Goal: Task Accomplishment & Management: Use online tool/utility

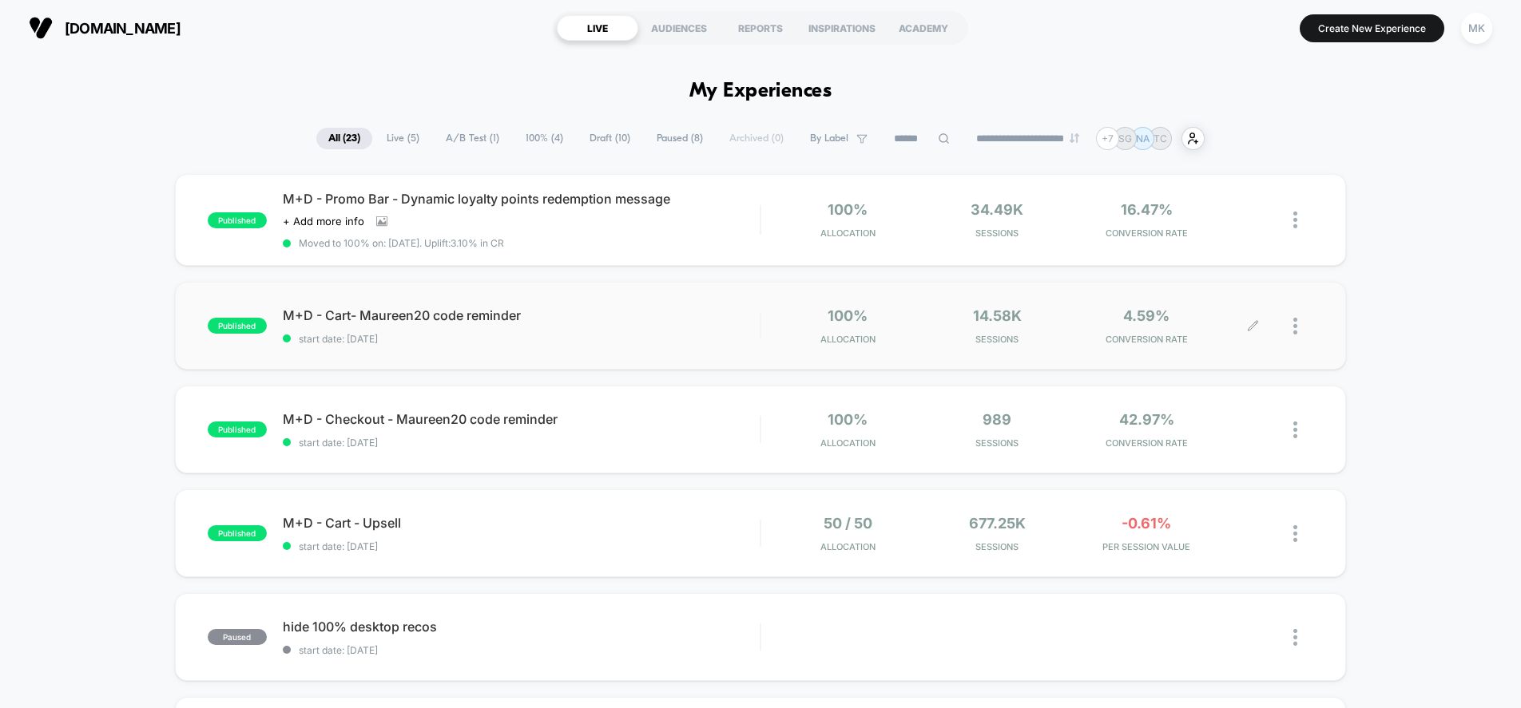
click at [1287, 330] on div at bounding box center [1283, 326] width 60 height 38
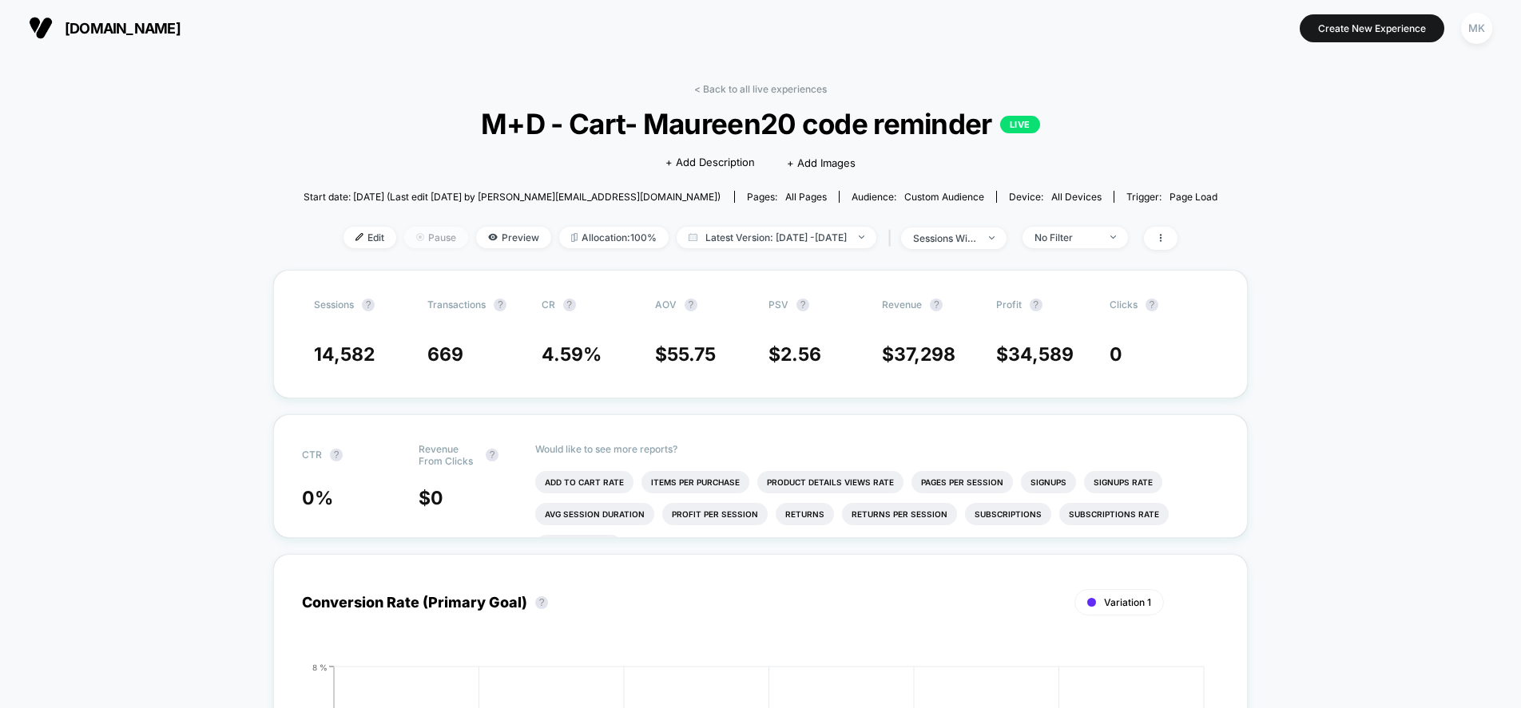
click at [404, 232] on span "Pause" at bounding box center [436, 238] width 64 height 22
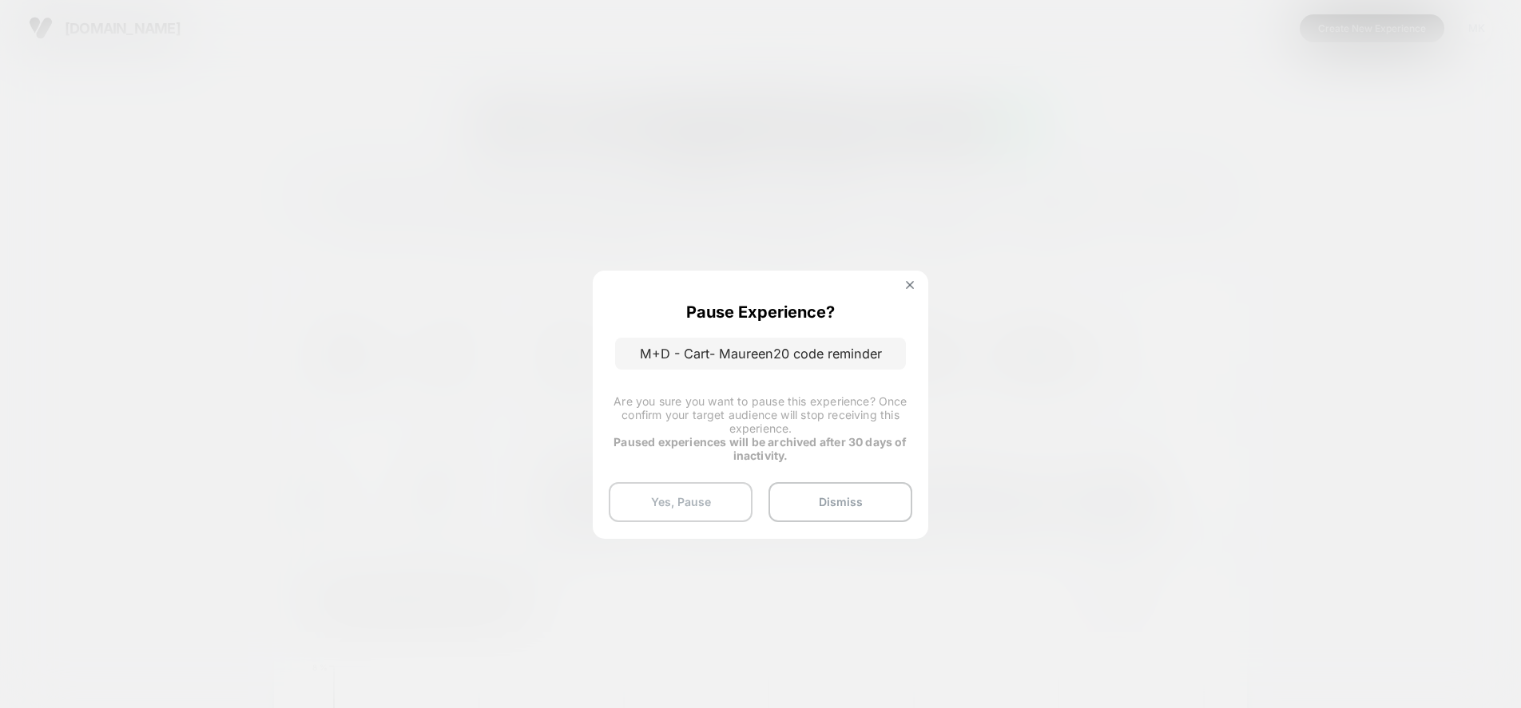
click at [731, 502] on button "Yes, Pause" at bounding box center [681, 502] width 144 height 40
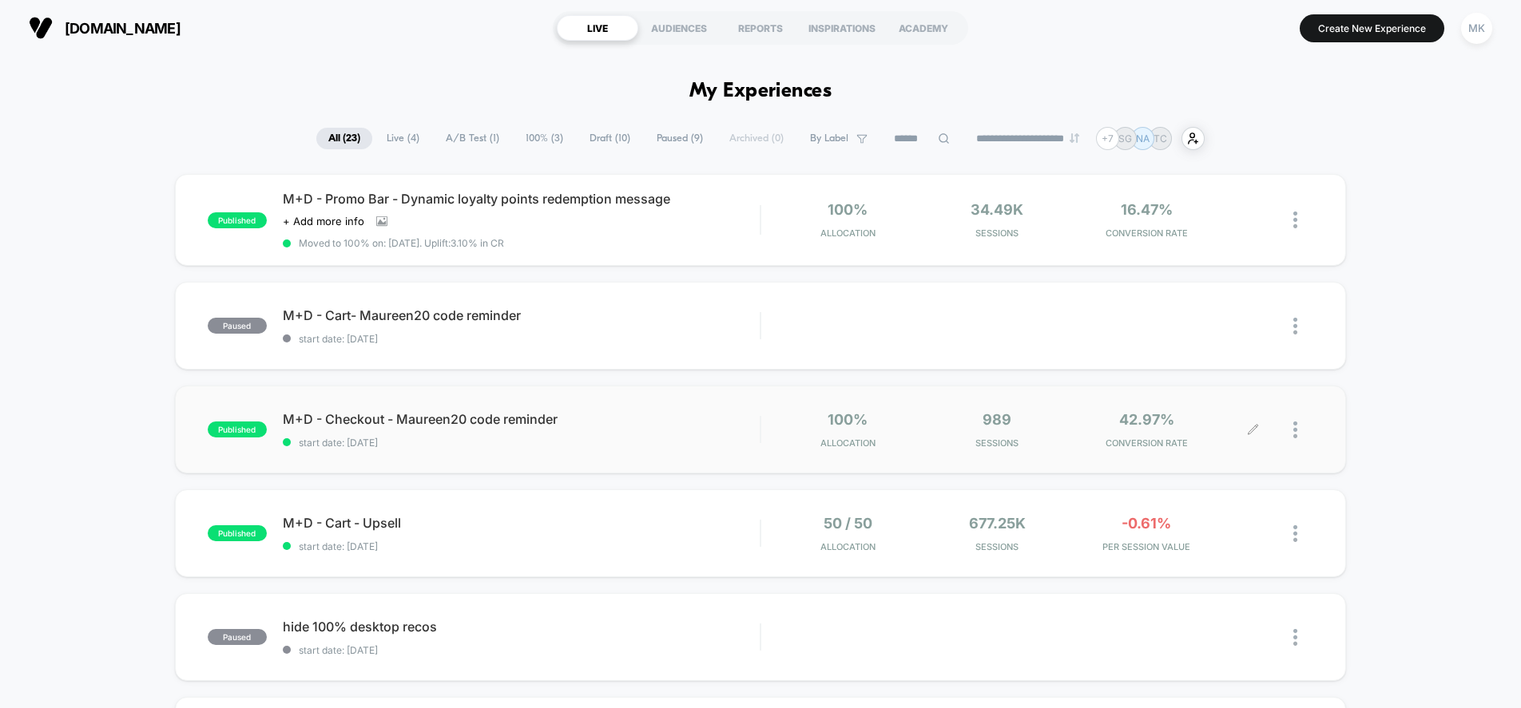
click at [1291, 430] on div at bounding box center [1283, 430] width 60 height 38
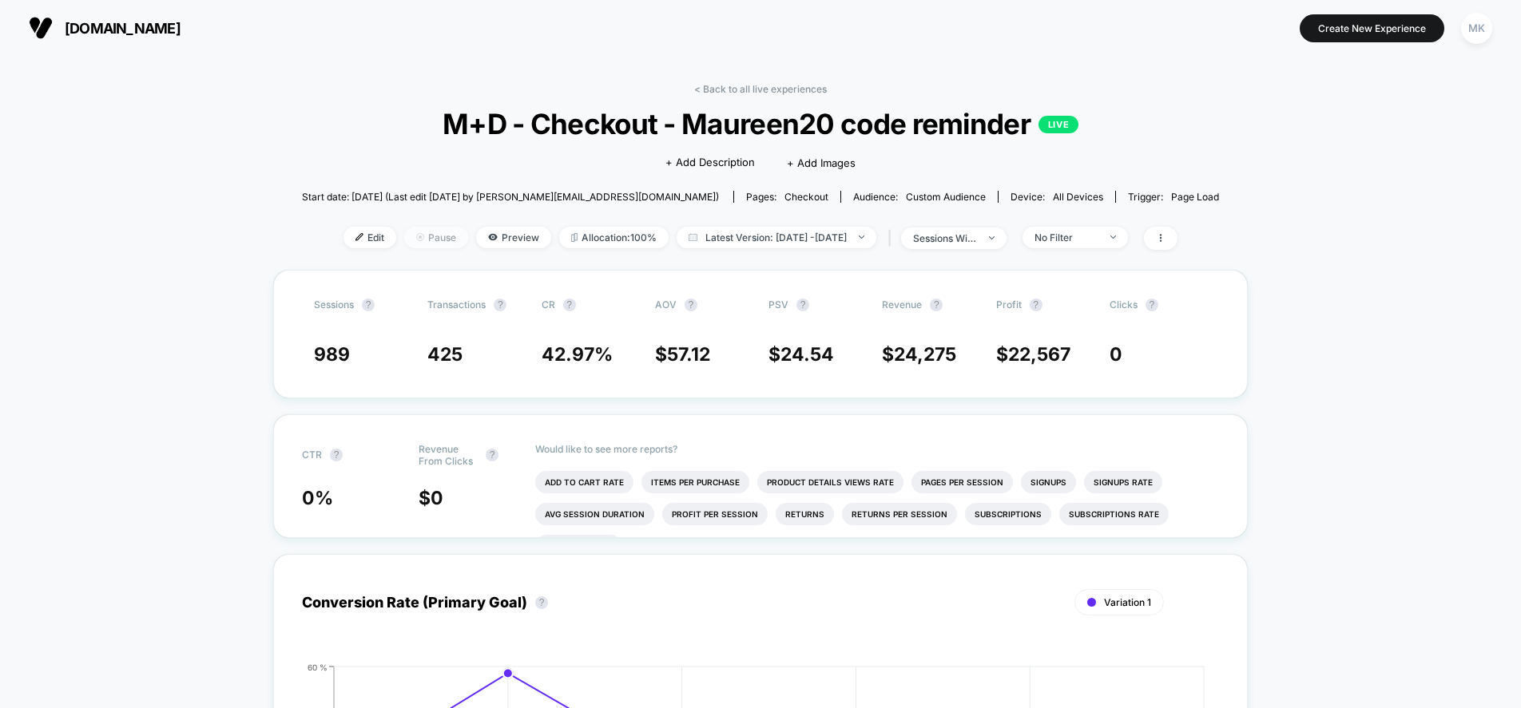
click at [404, 244] on span "Pause" at bounding box center [436, 238] width 64 height 22
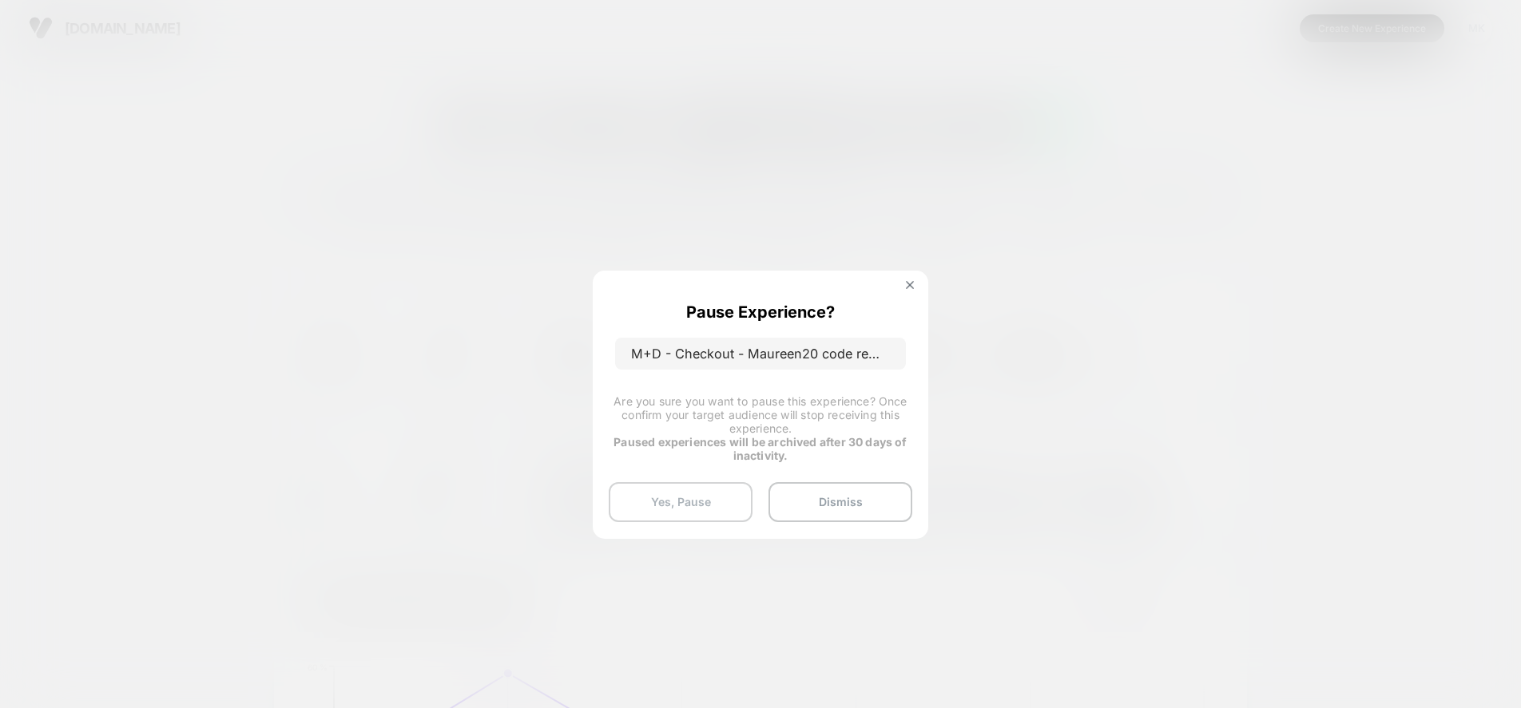
click at [694, 499] on button "Yes, Pause" at bounding box center [681, 502] width 144 height 40
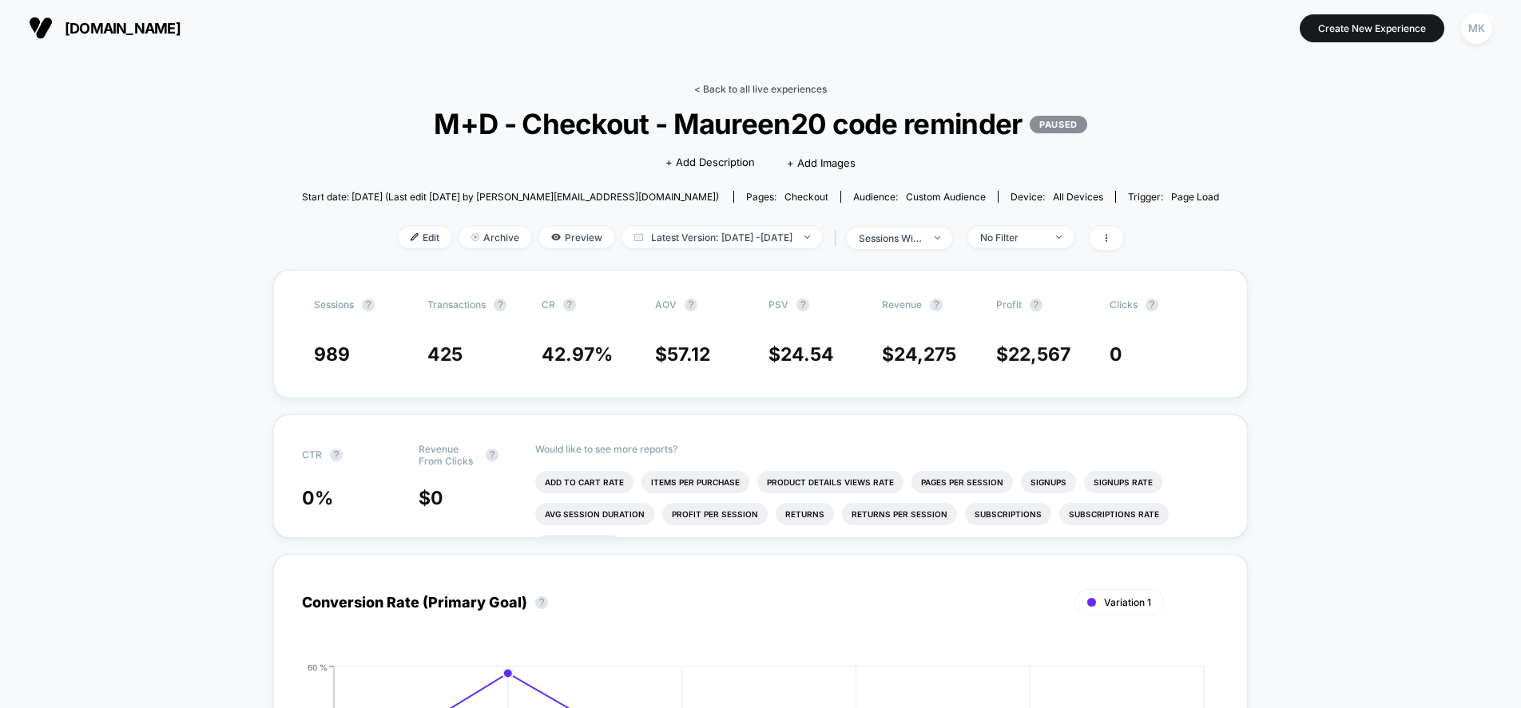
click at [749, 91] on link "< Back to all live experiences" at bounding box center [760, 89] width 133 height 12
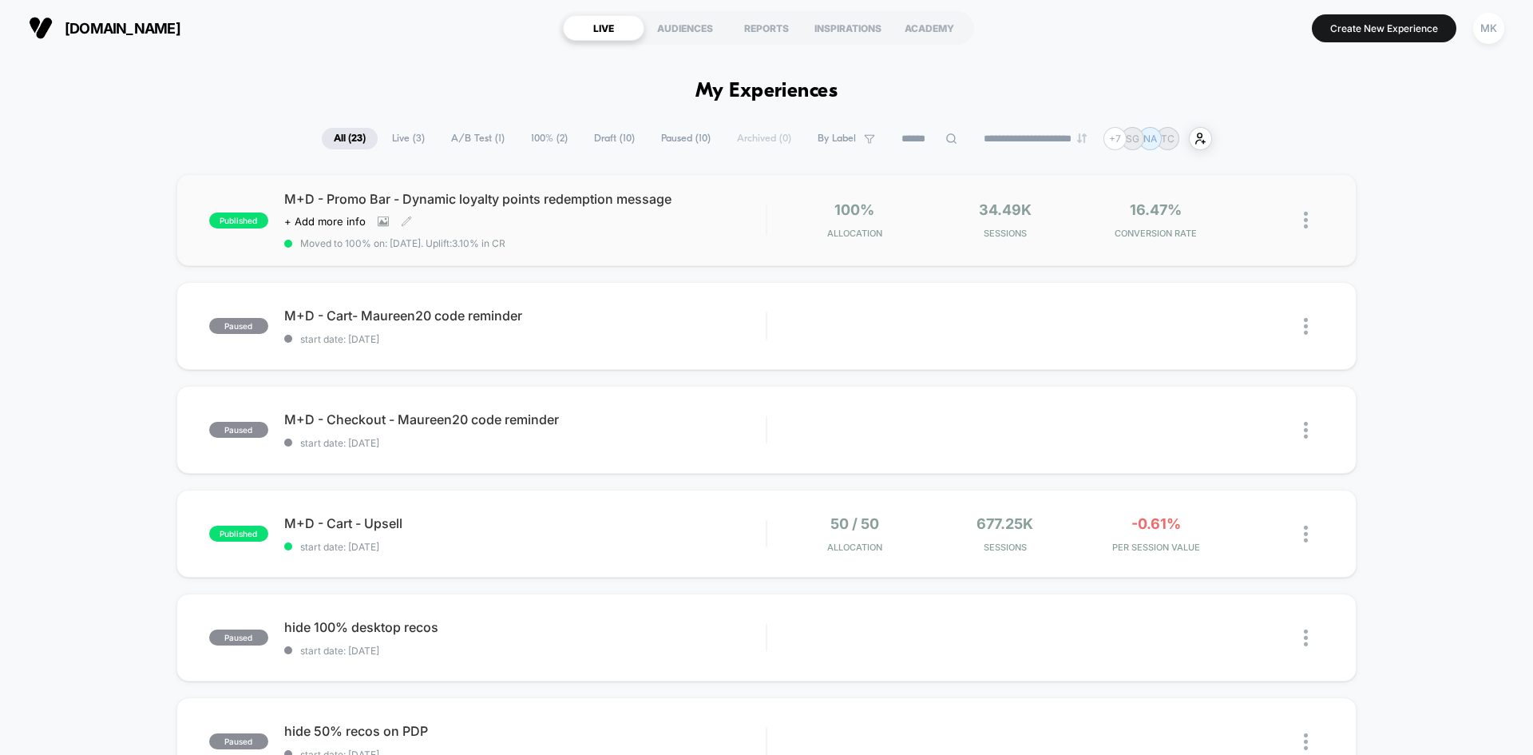
click at [696, 242] on span "Moved to 100% on: [DATE] . Uplift: 3.10% in CR" at bounding box center [525, 243] width 482 height 12
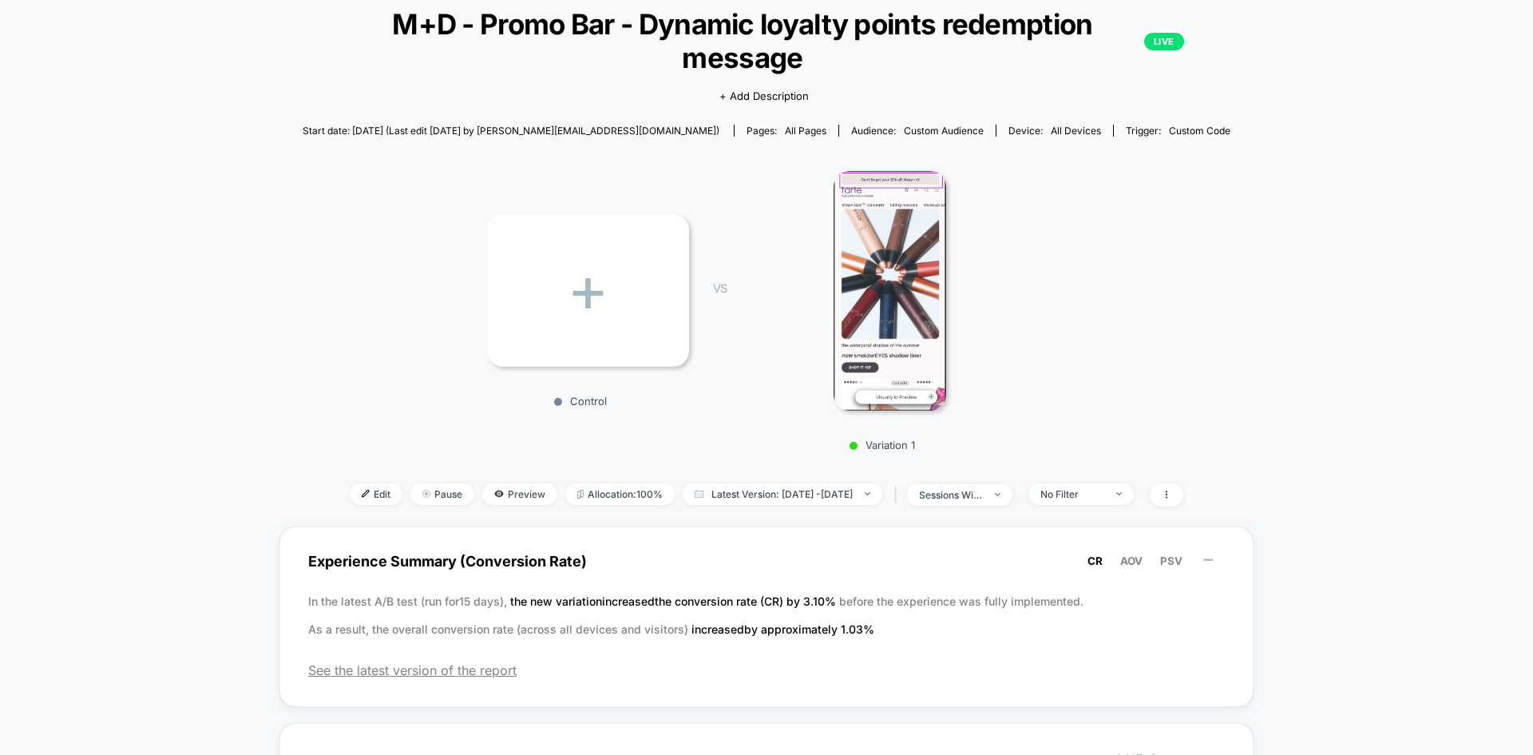
scroll to position [479, 0]
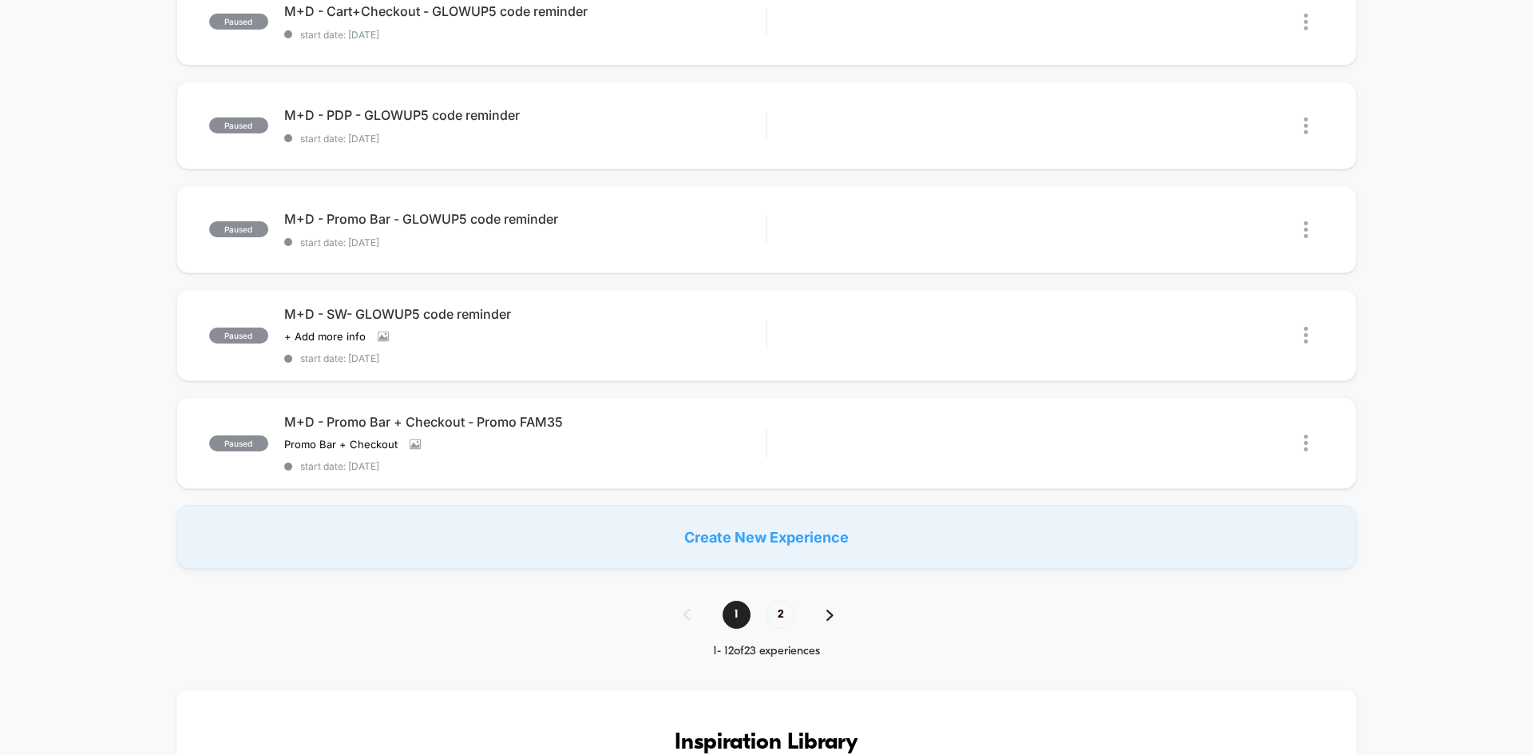
scroll to position [958, 0]
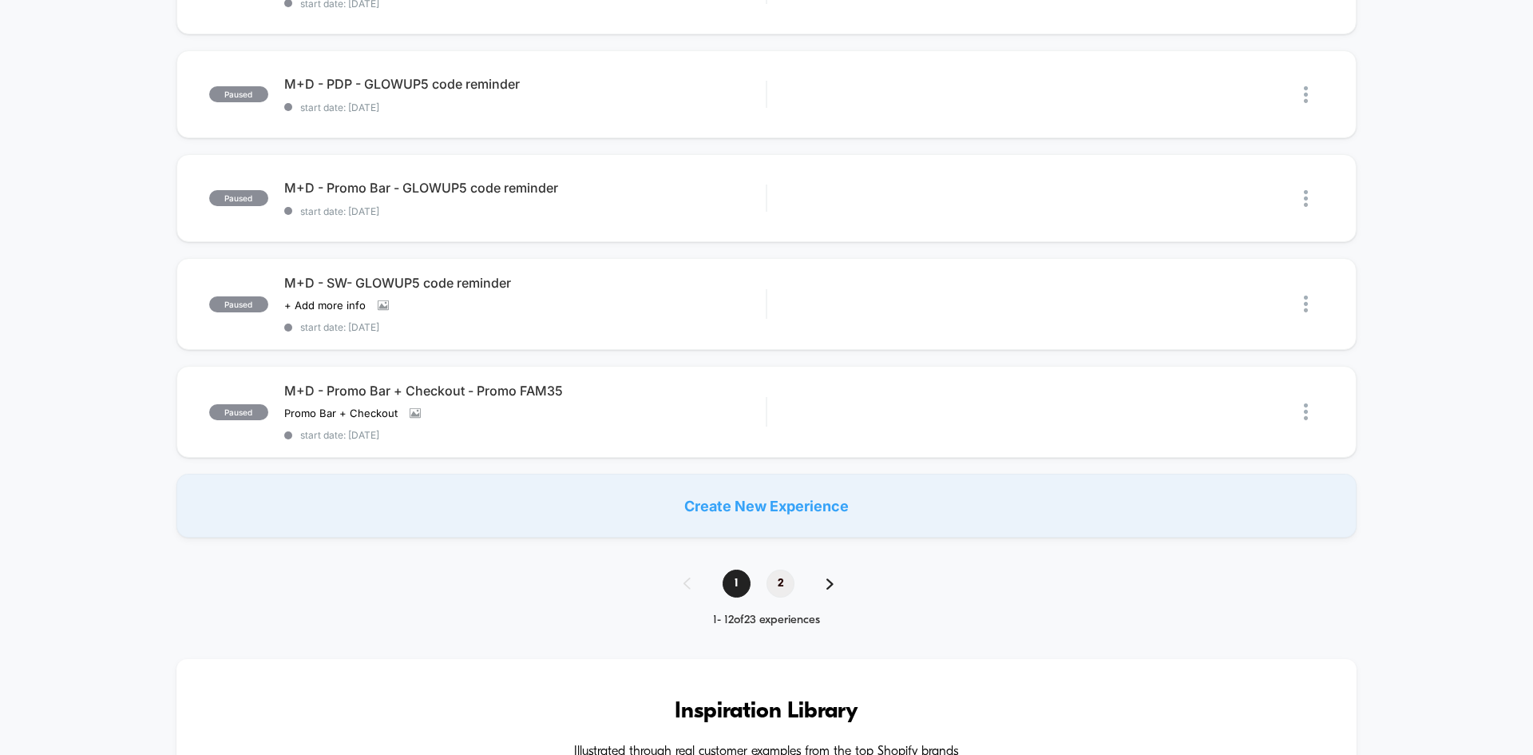
click at [771, 581] on span "2" at bounding box center [781, 583] width 28 height 28
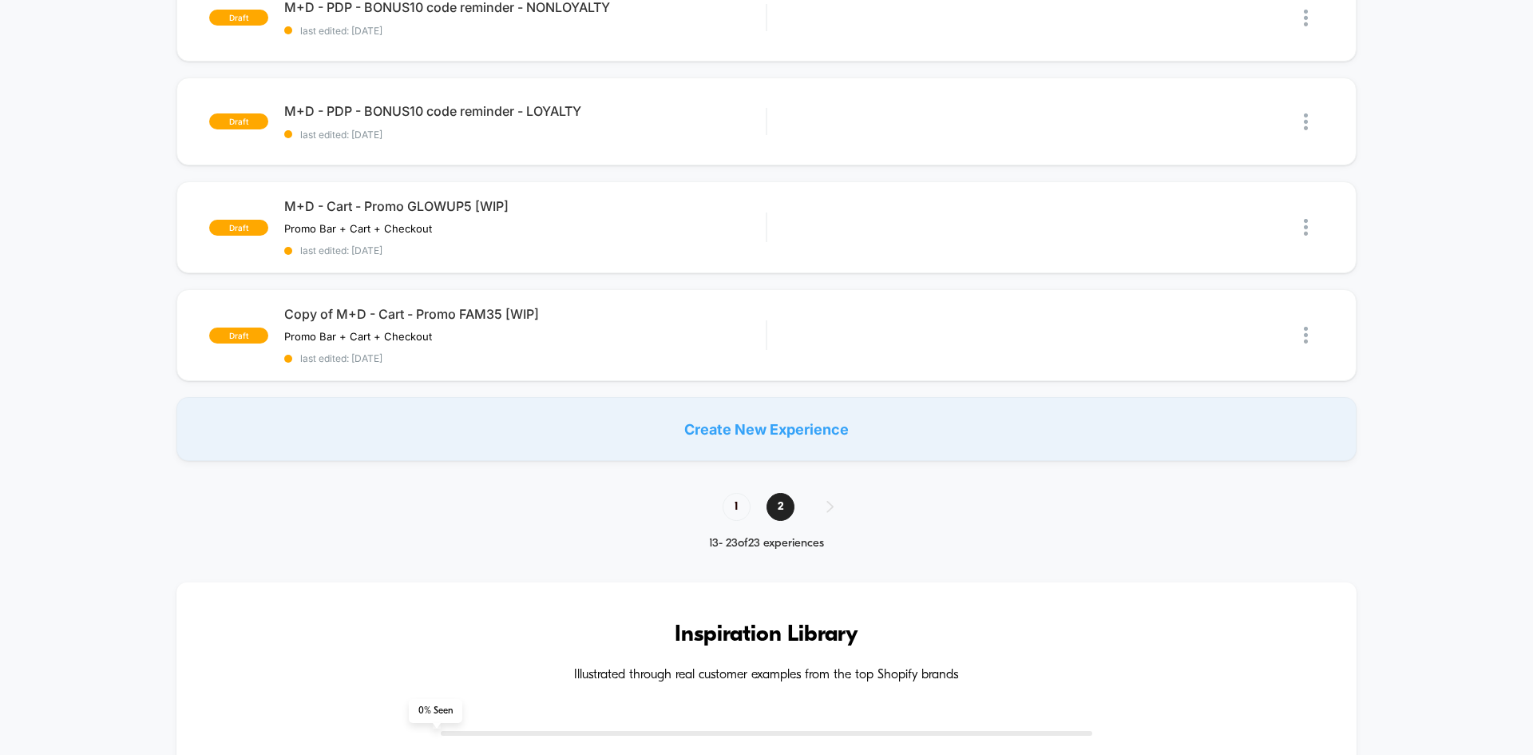
scroll to position [1038, 0]
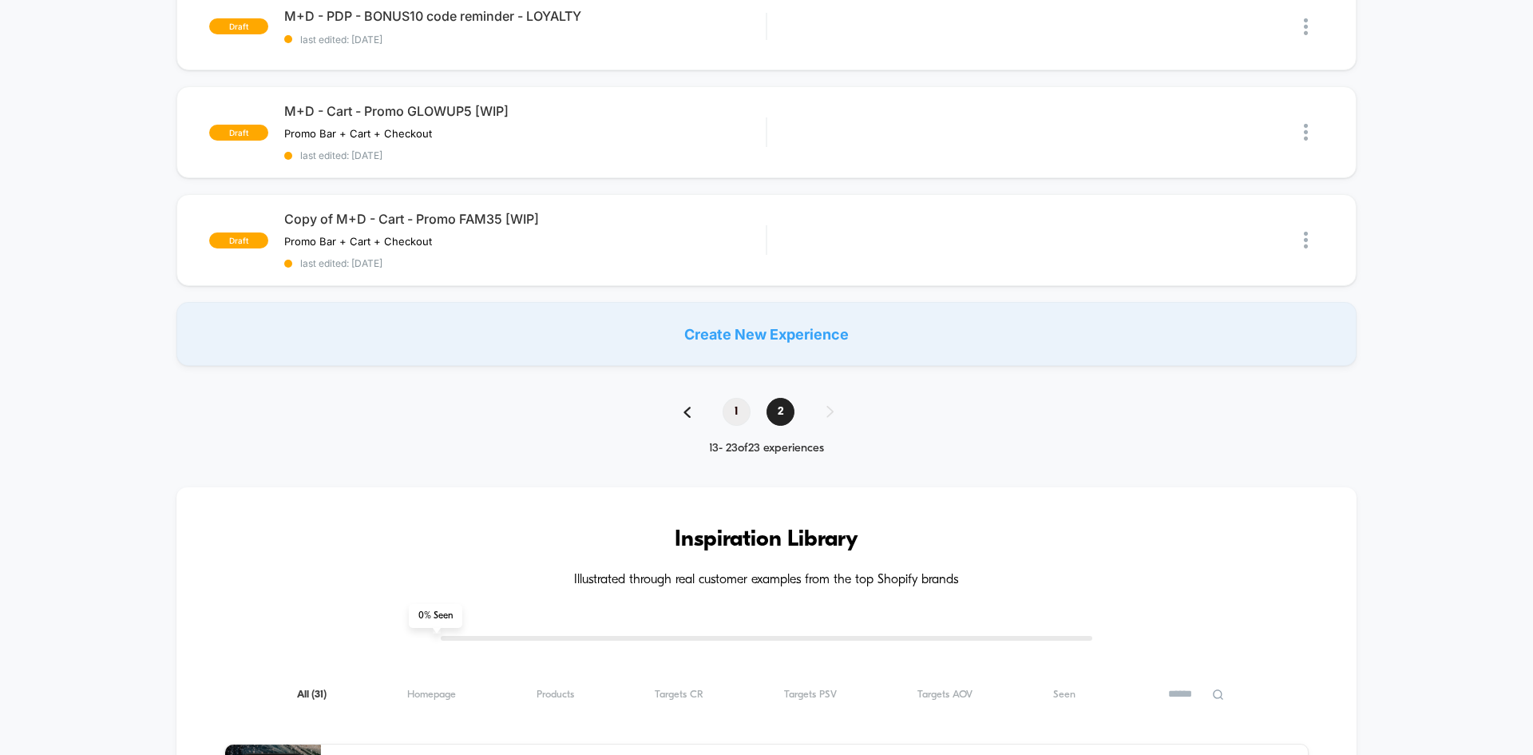
click at [737, 415] on span "1" at bounding box center [737, 412] width 28 height 28
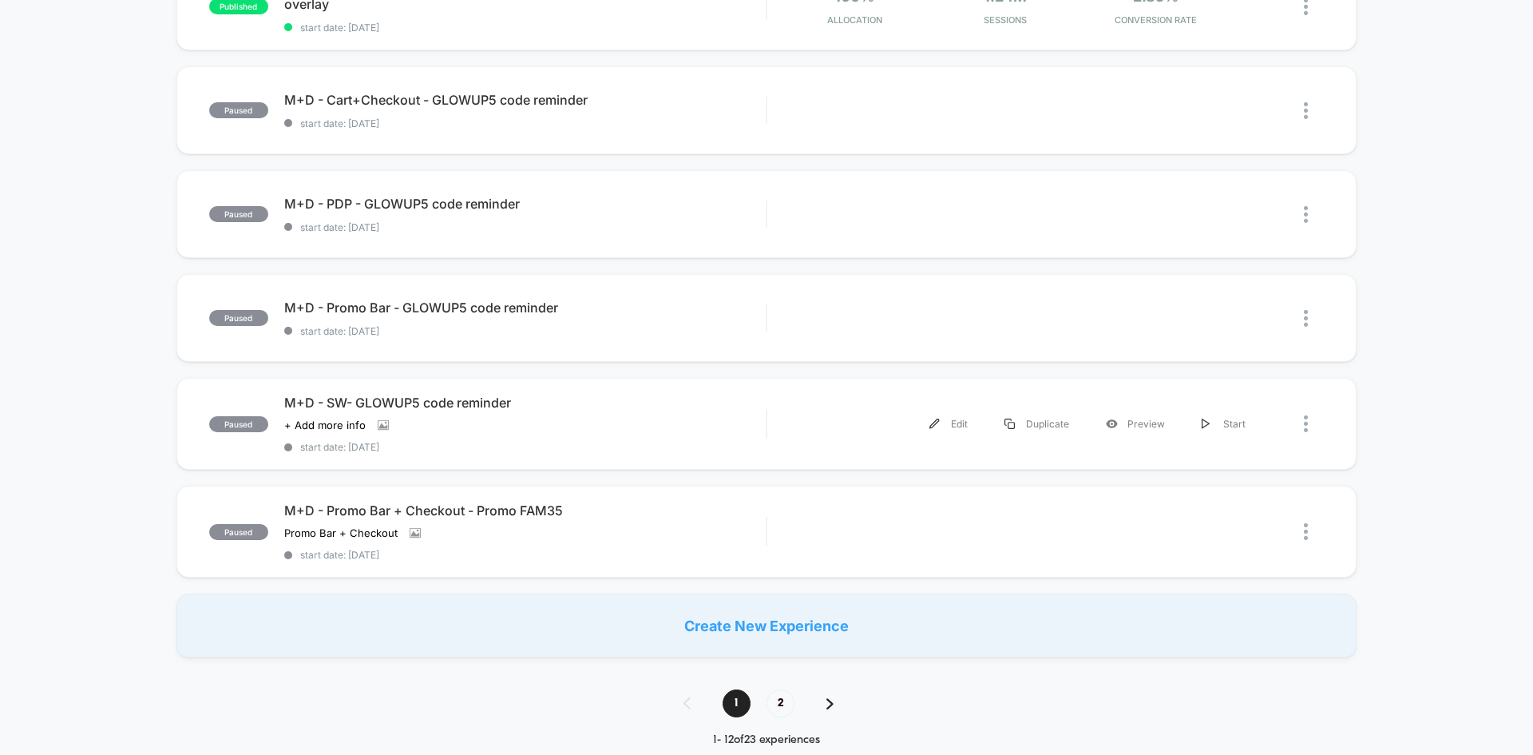
scroll to position [958, 0]
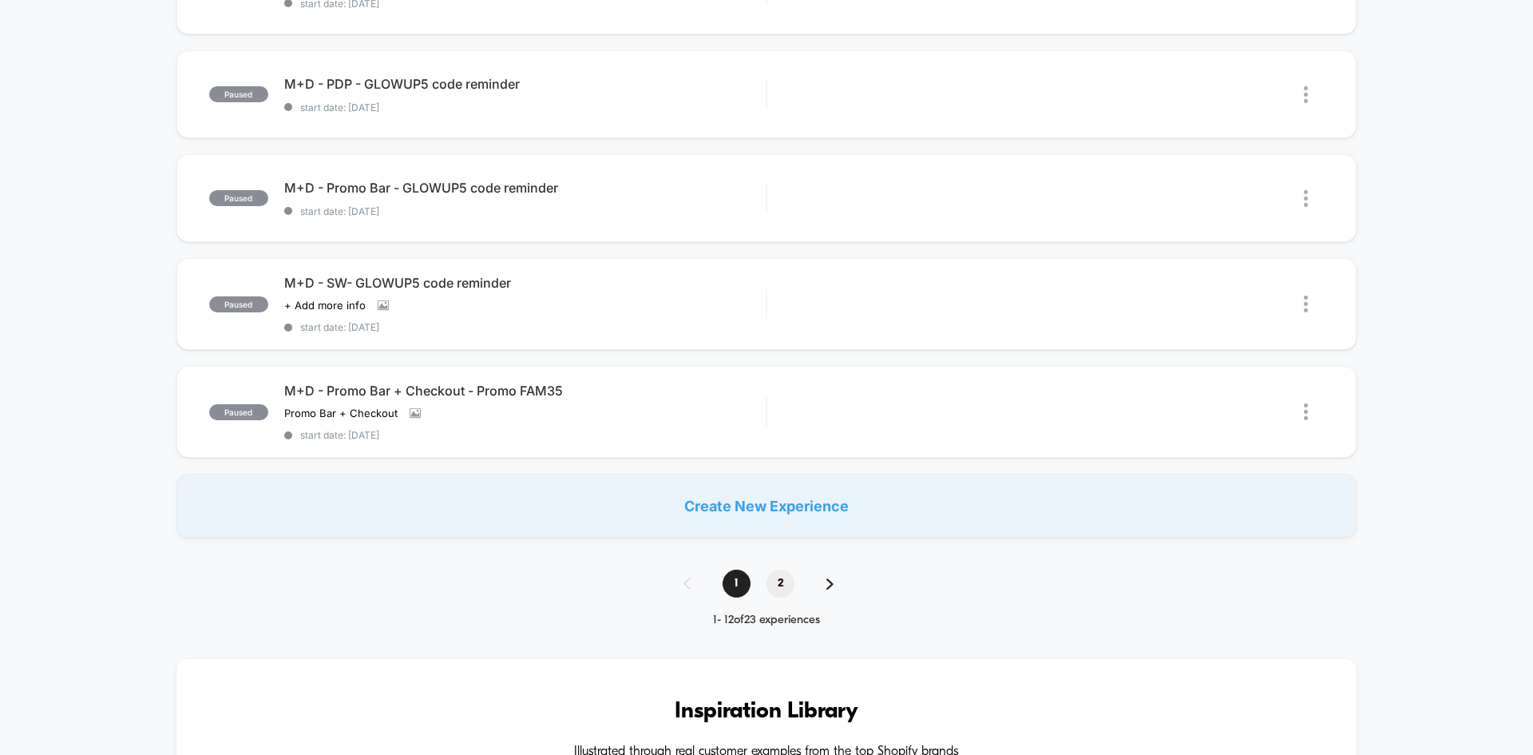
click at [781, 585] on span "2" at bounding box center [781, 583] width 28 height 28
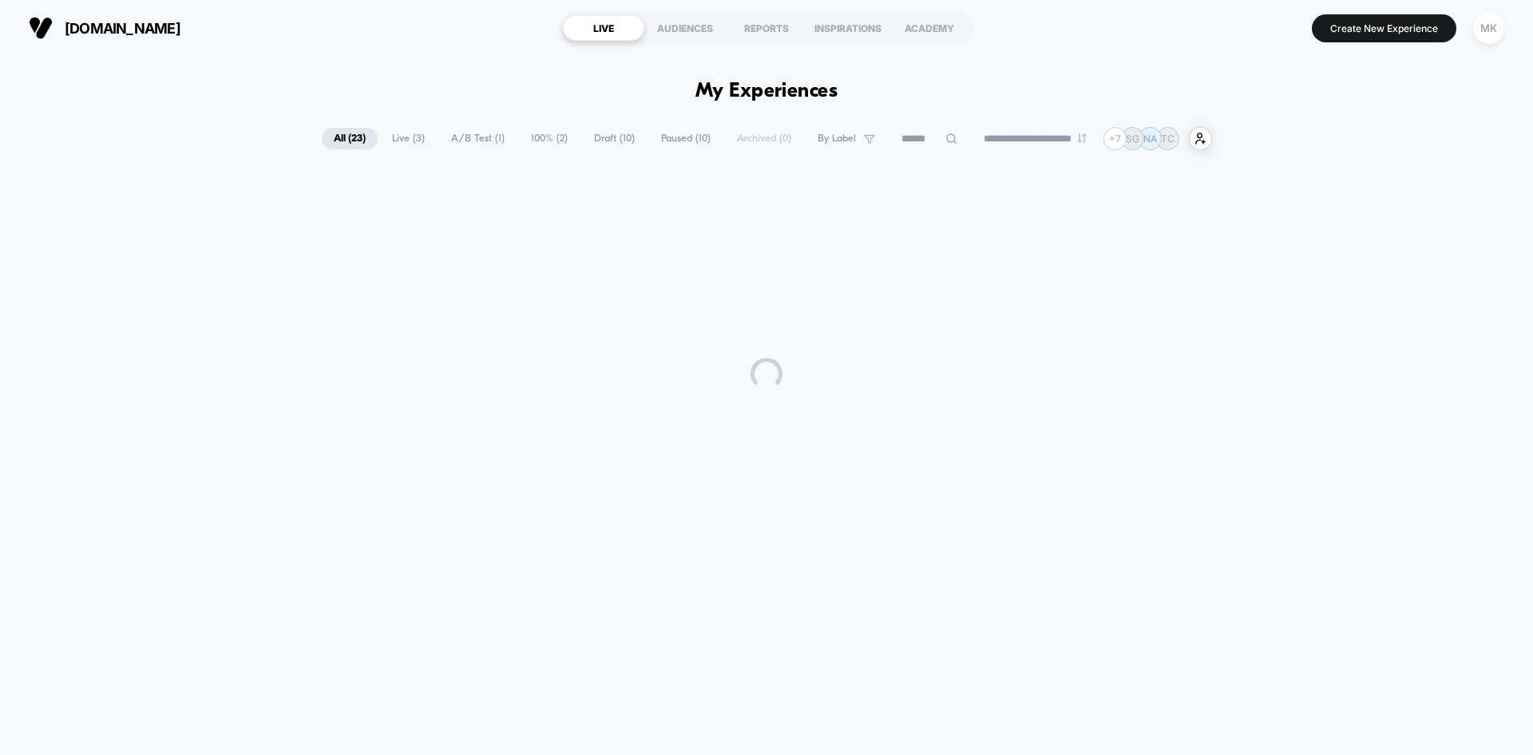
scroll to position [0, 0]
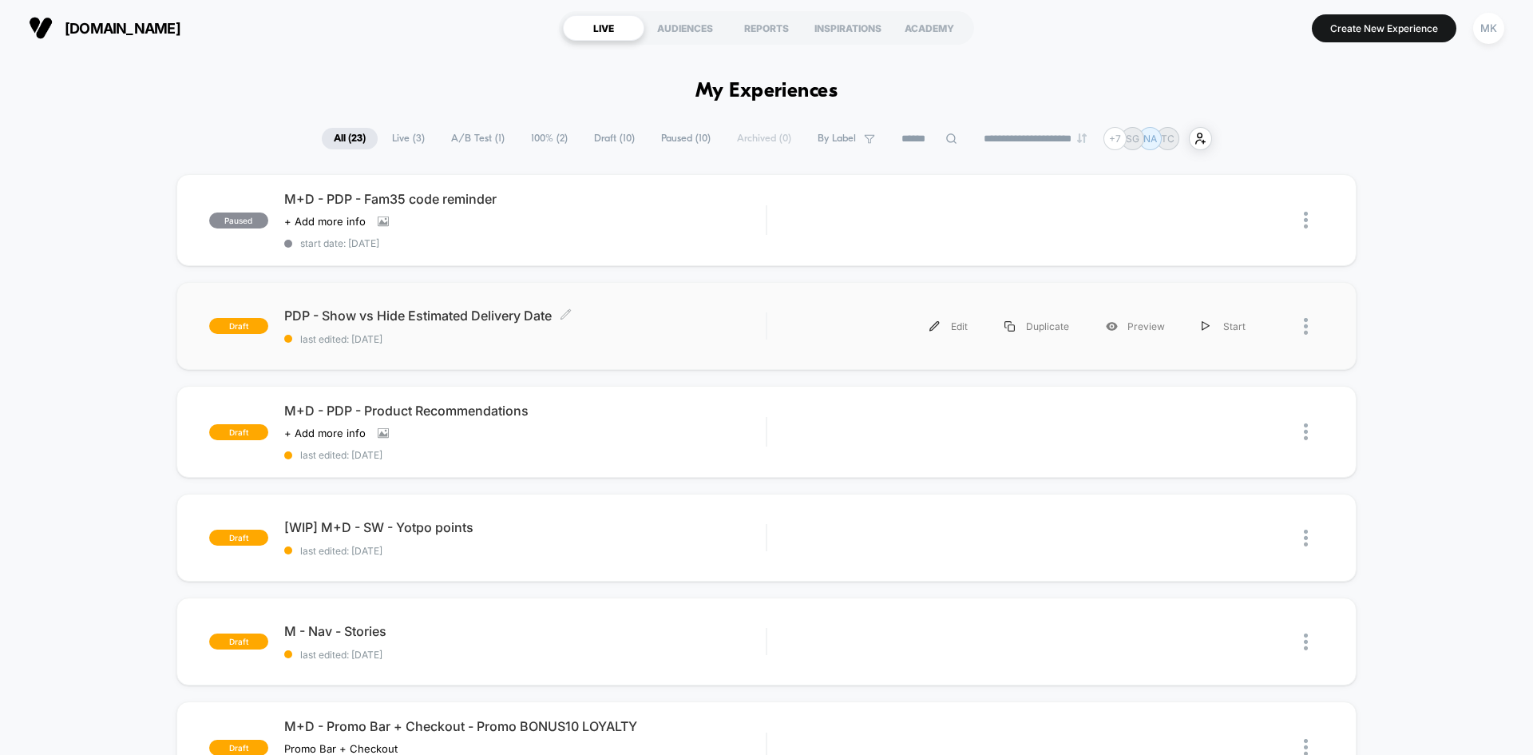
click at [753, 320] on span "PDP - Show vs Hide Estimated Delivery Date Click to edit experience details" at bounding box center [525, 315] width 482 height 16
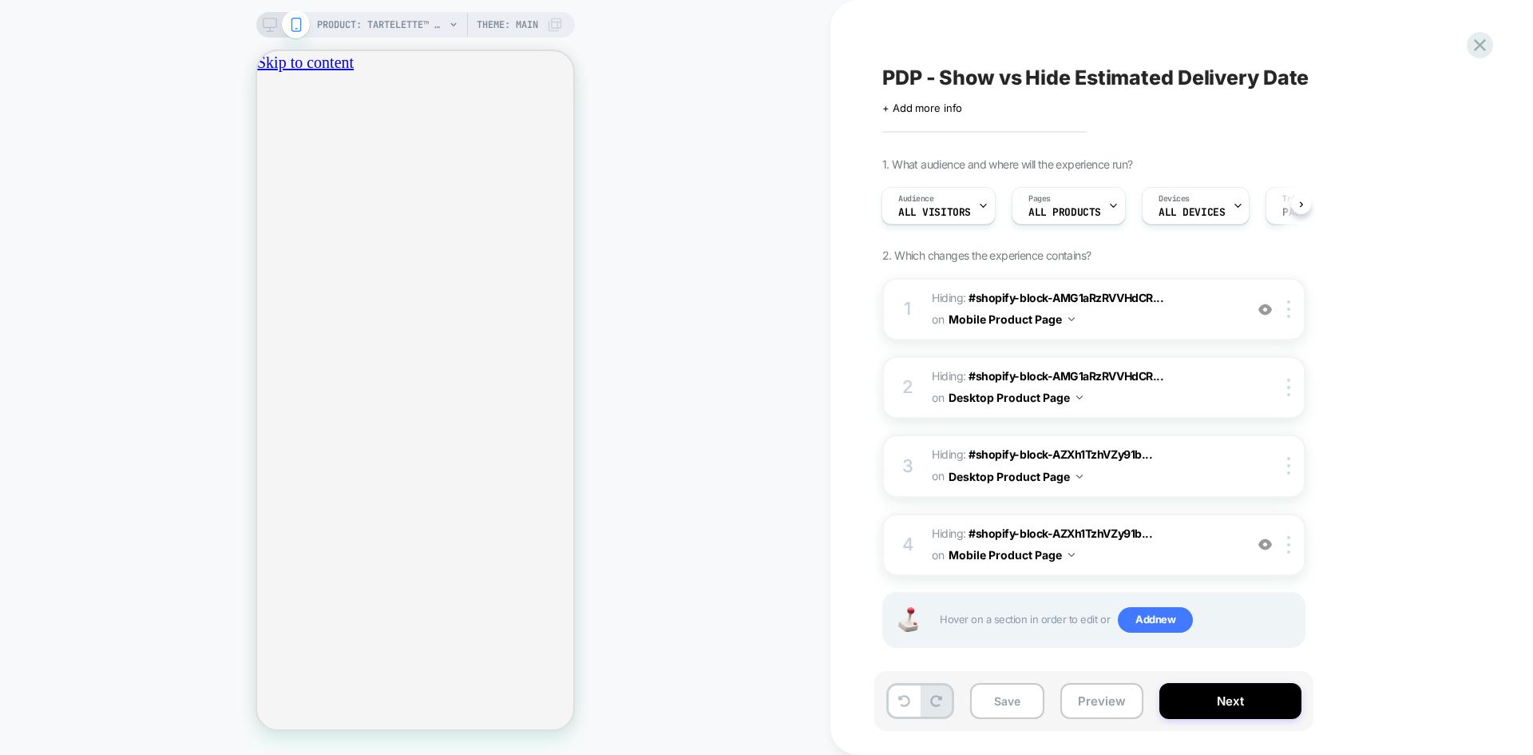
scroll to position [0, 562]
click at [1482, 42] on icon at bounding box center [1480, 45] width 12 height 12
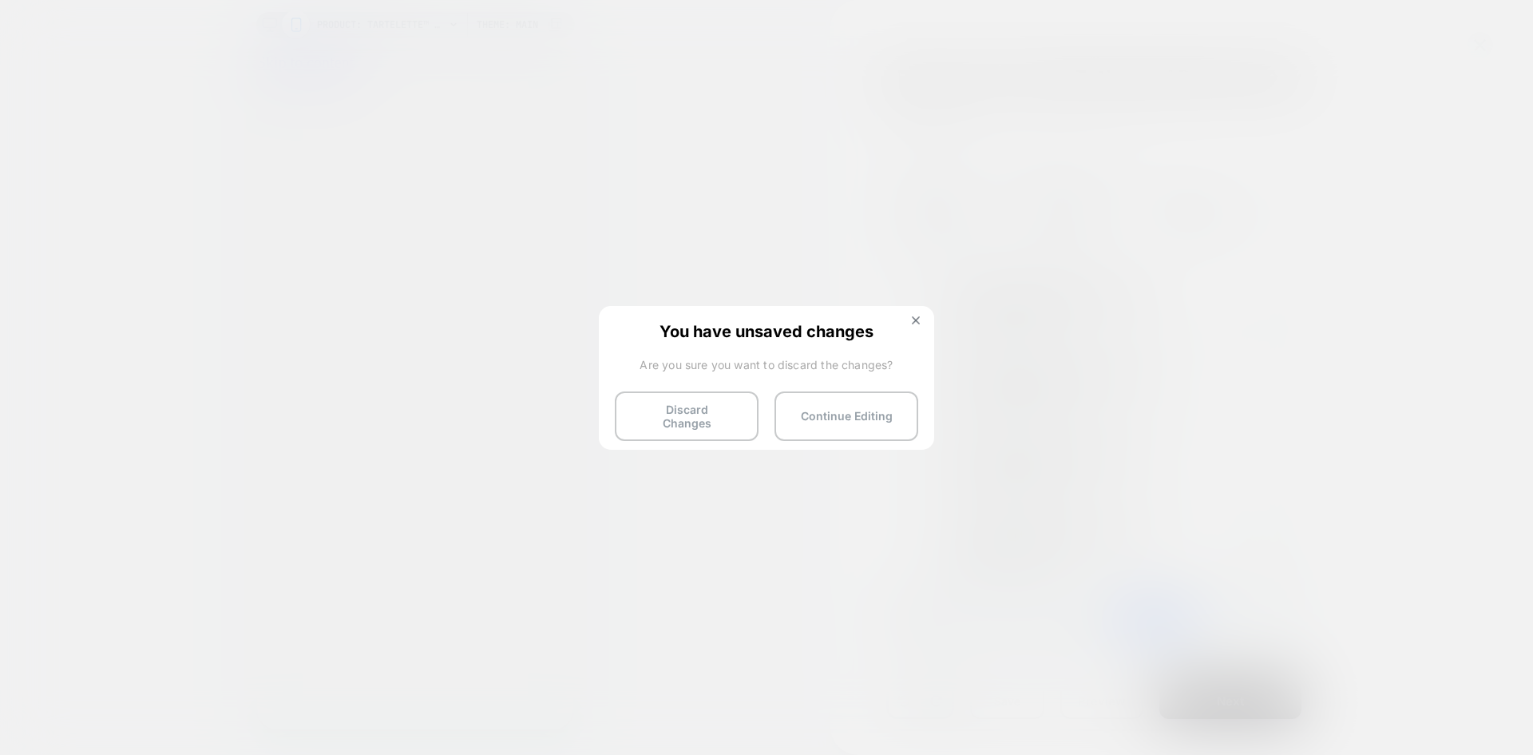
scroll to position [0, 0]
click at [705, 406] on button "Discard Changes" at bounding box center [687, 416] width 144 height 50
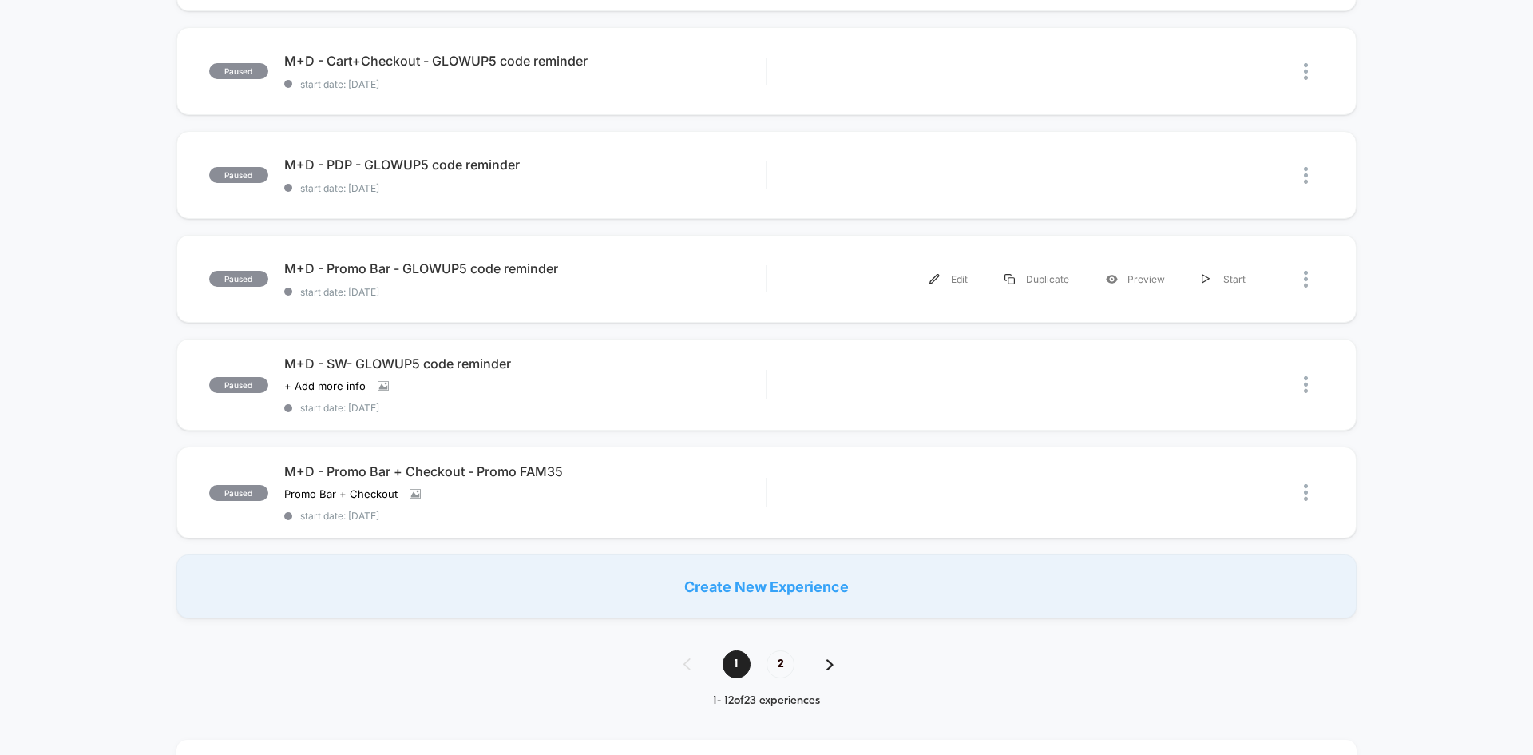
scroll to position [878, 0]
click at [783, 663] on span "2" at bounding box center [781, 663] width 28 height 28
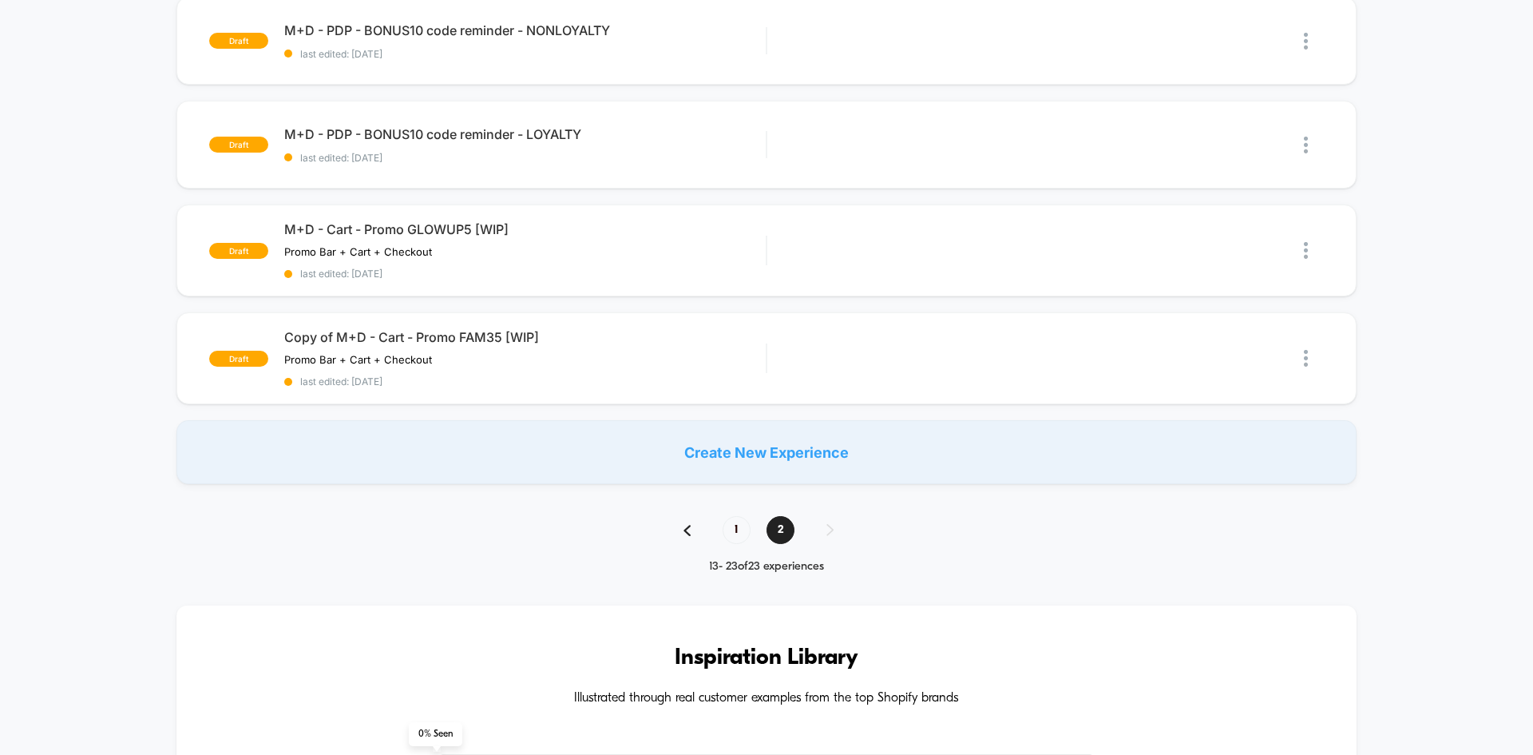
scroll to position [1038, 0]
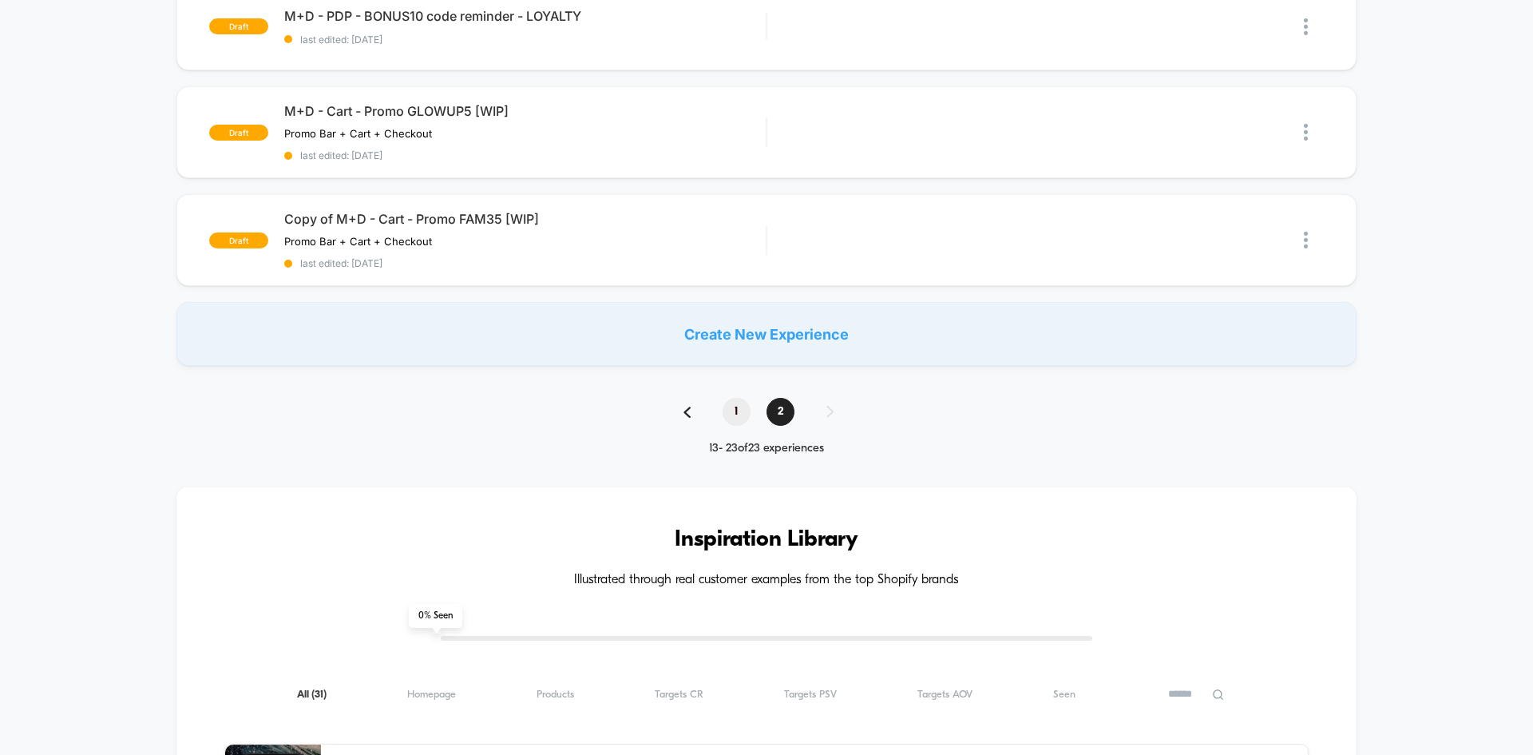
click at [738, 415] on span "1" at bounding box center [737, 412] width 28 height 28
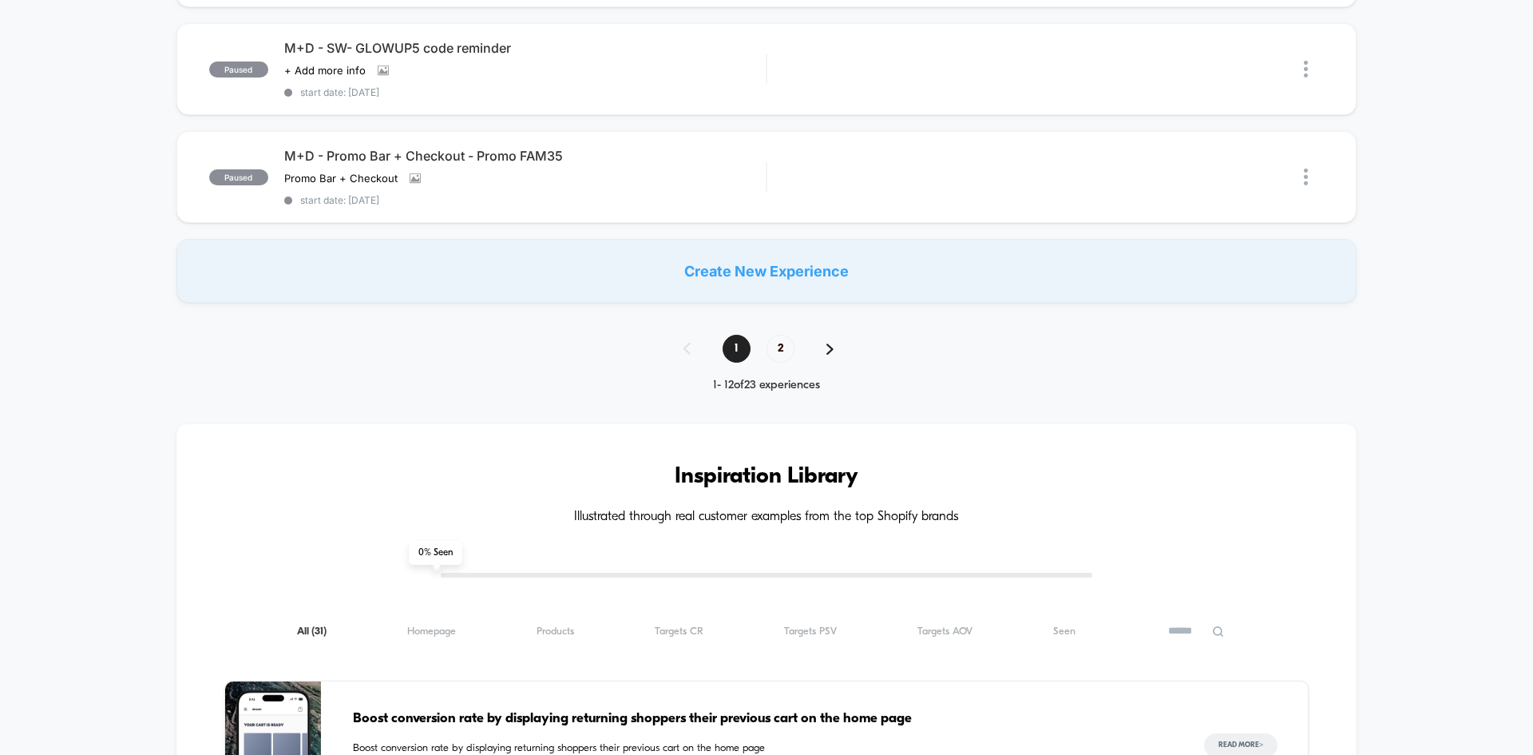
scroll to position [1198, 0]
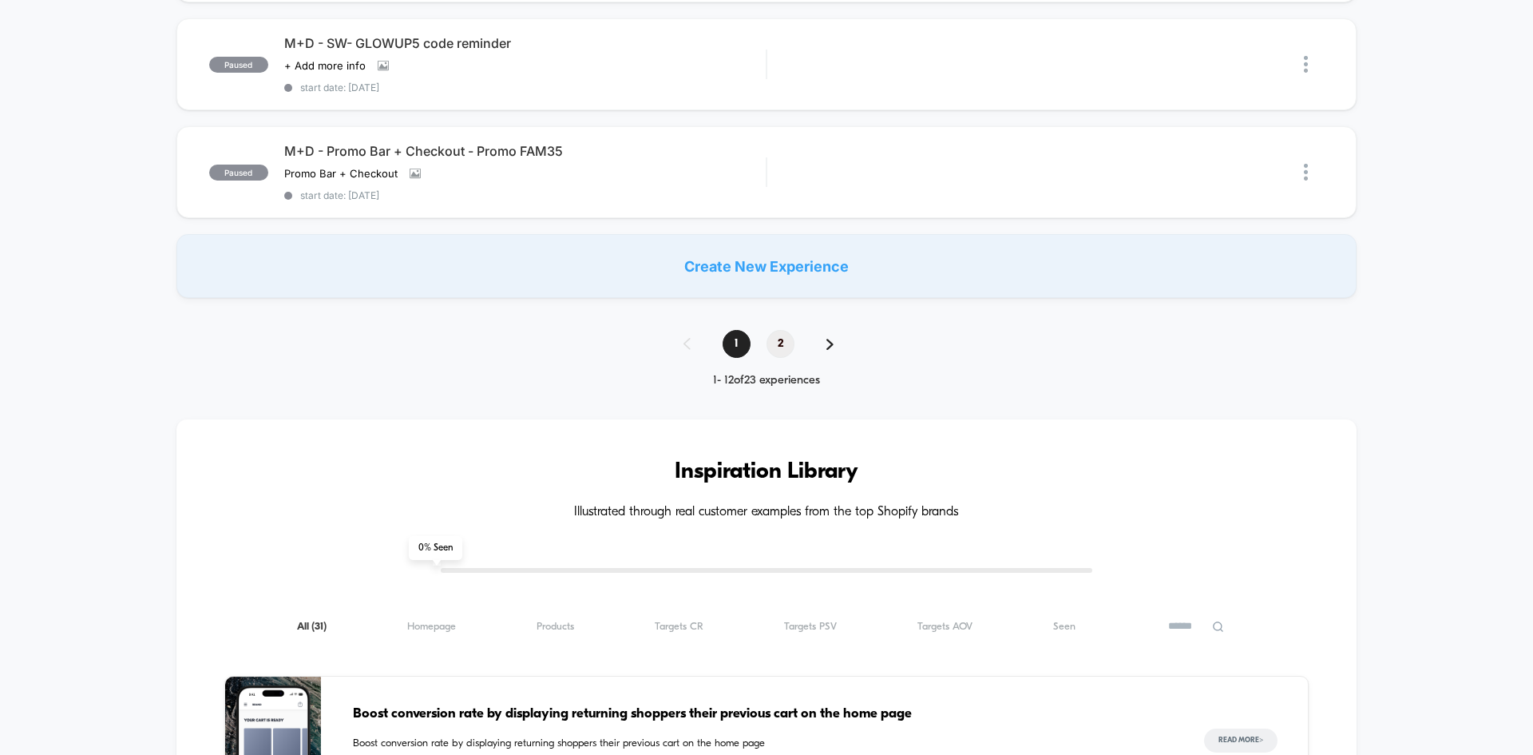
click at [782, 347] on span "2" at bounding box center [781, 344] width 28 height 28
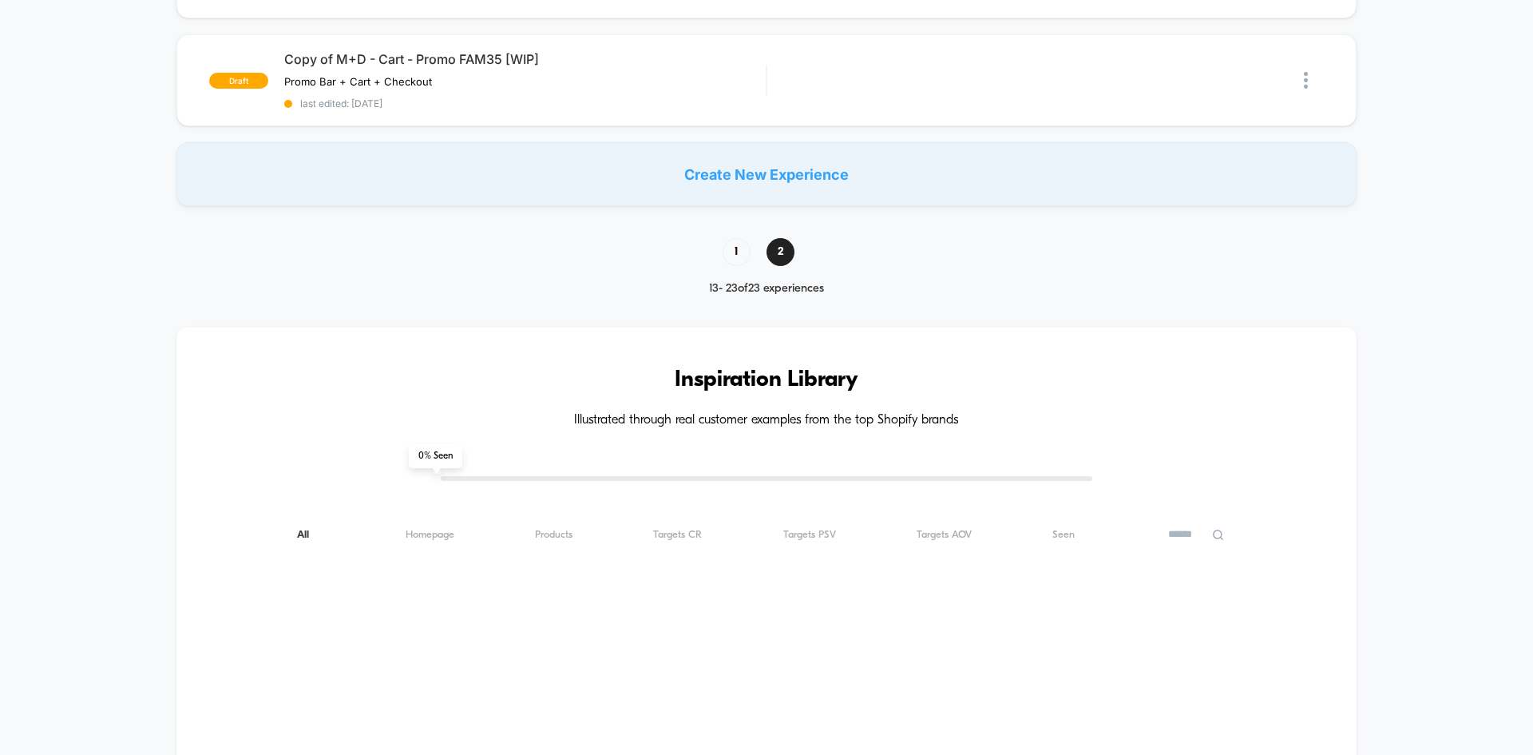
scroll to position [0, 0]
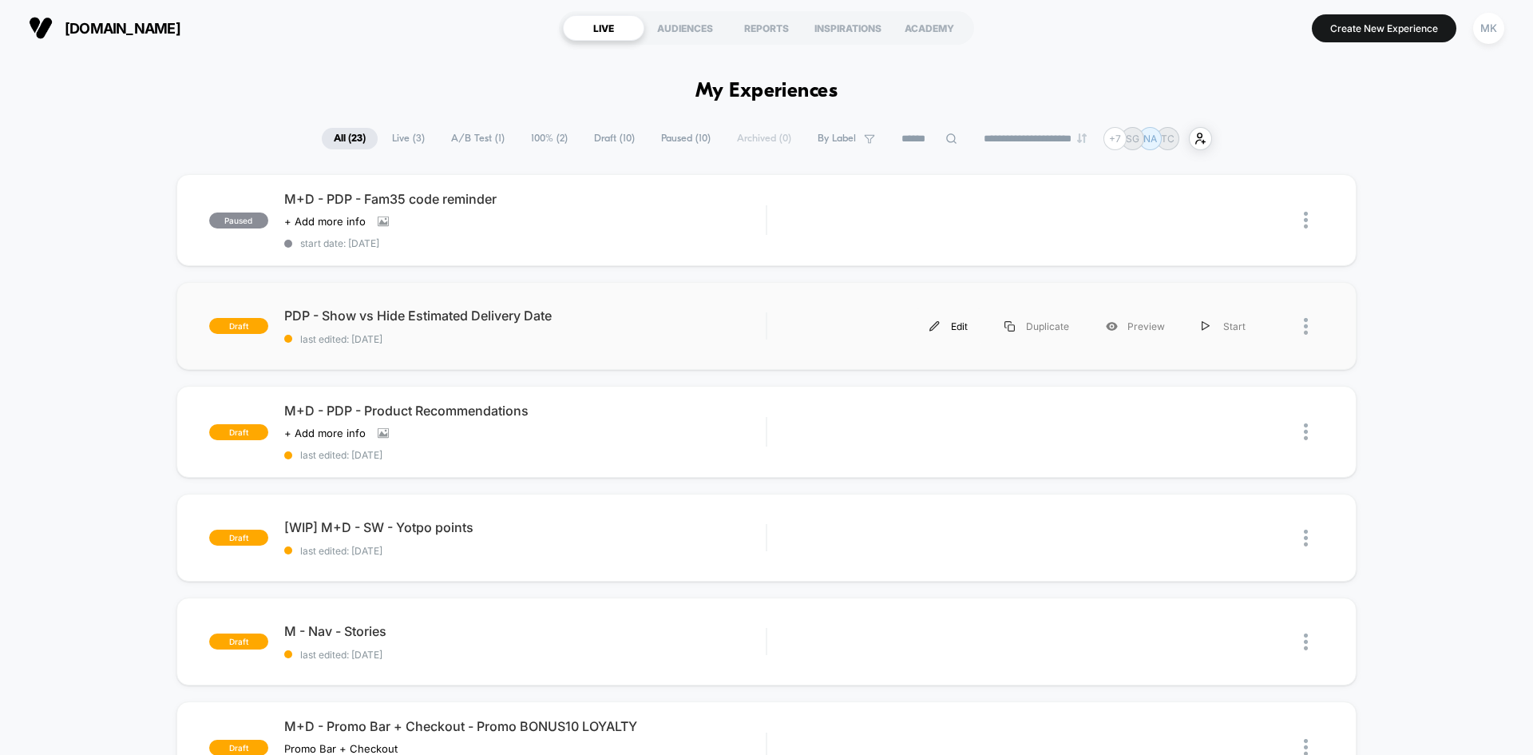
click at [955, 323] on div "Edit" at bounding box center [948, 326] width 75 height 36
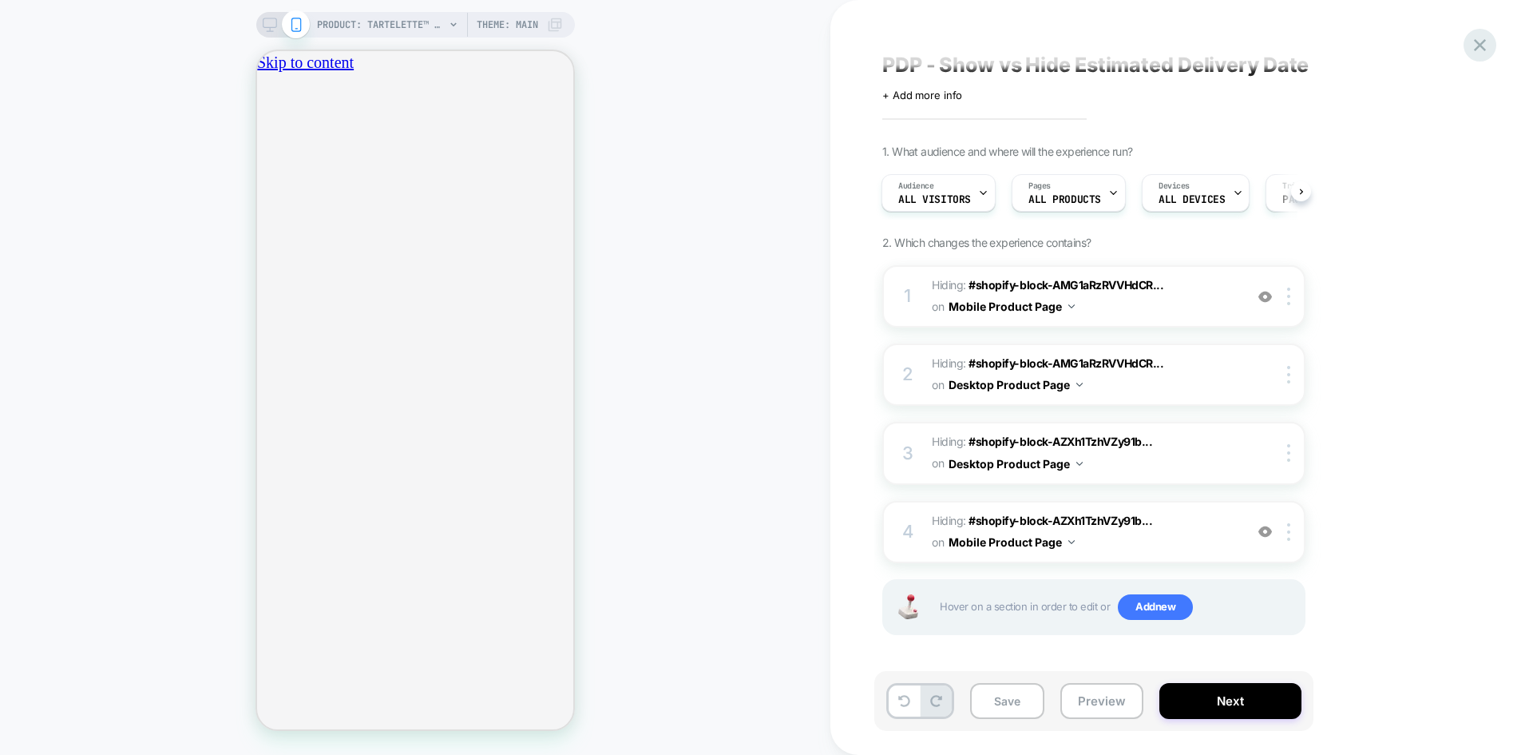
scroll to position [0, 562]
click at [1481, 42] on icon at bounding box center [1480, 45] width 22 height 22
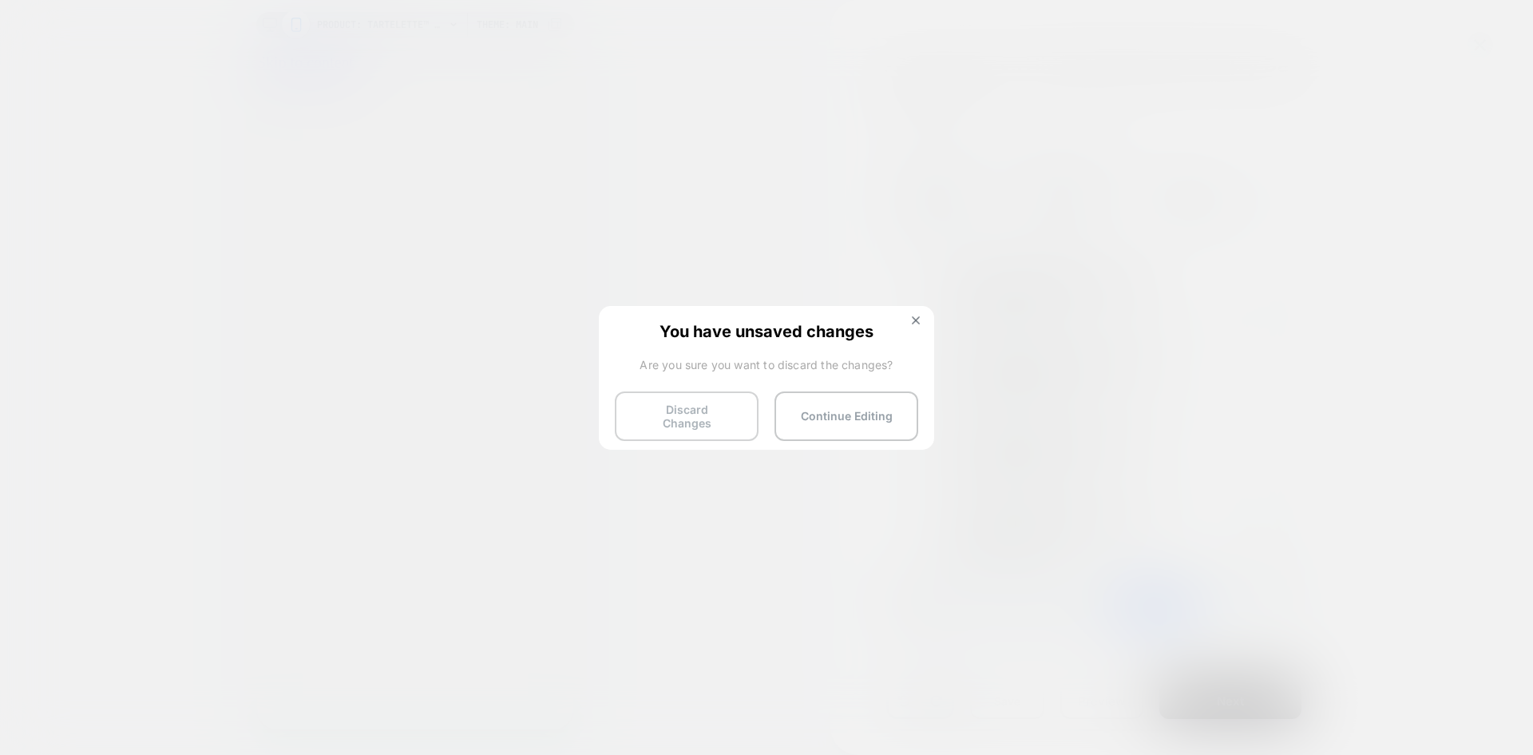
click at [687, 418] on button "Discard Changes" at bounding box center [687, 416] width 144 height 50
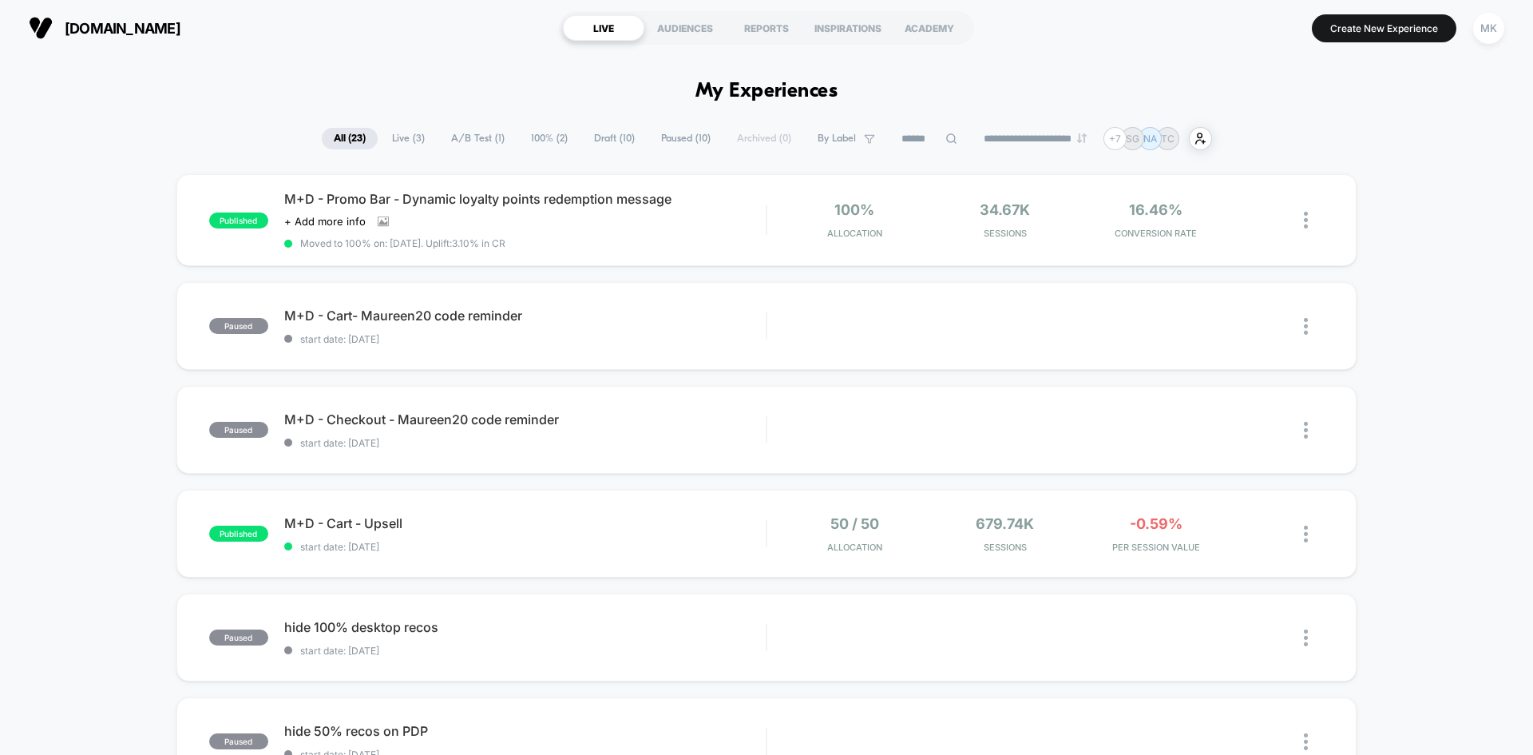
click at [1047, 139] on select "**********" at bounding box center [1036, 138] width 129 height 10
click at [972, 133] on select "**********" at bounding box center [1036, 138] width 129 height 10
click at [406, 142] on span "Live ( 3 )" at bounding box center [408, 139] width 57 height 22
